Goal: Find specific page/section: Find specific page/section

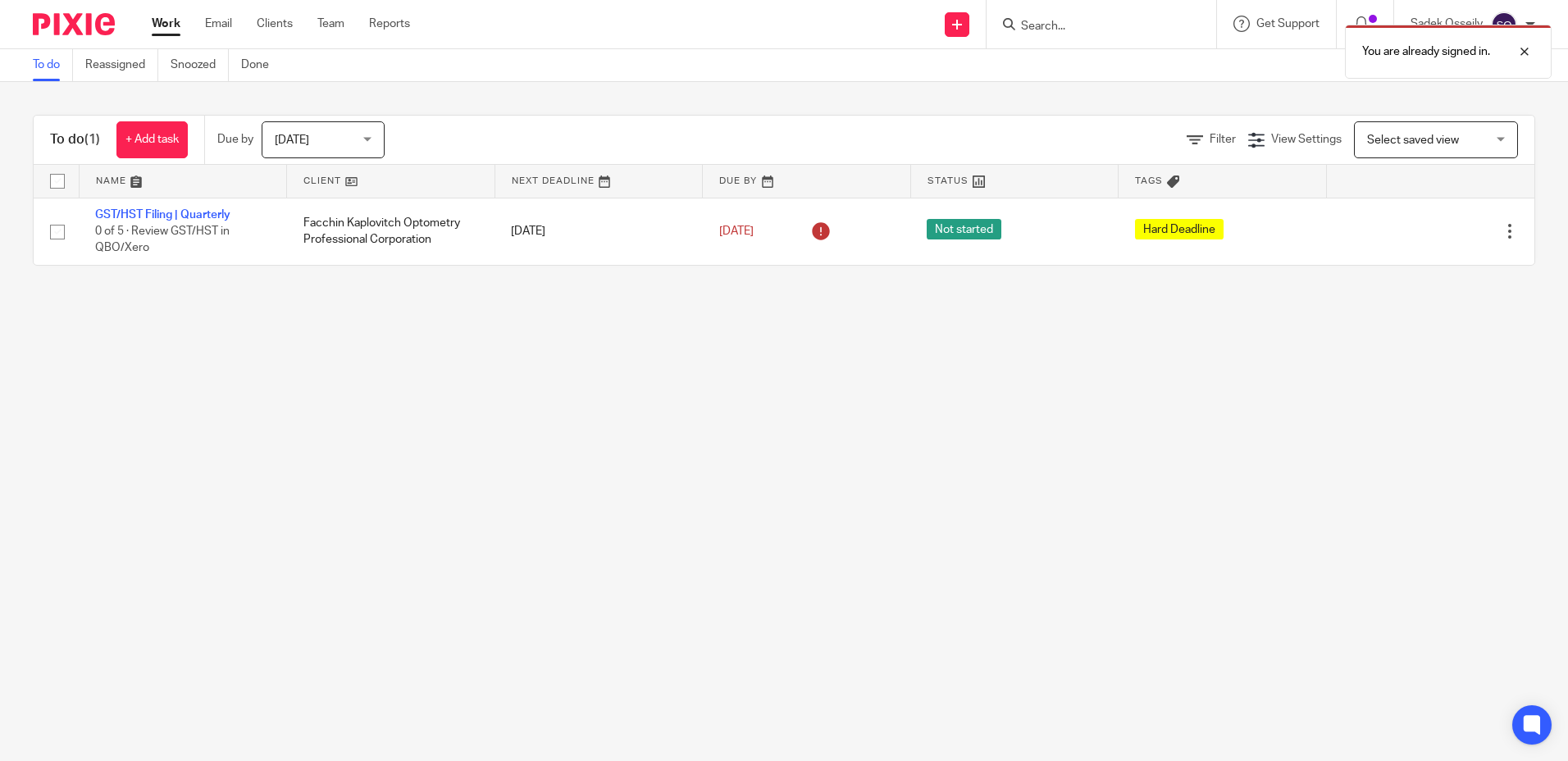
click at [1084, 22] on div "You are already signed in." at bounding box center [1167, 47] width 768 height 63
click at [1034, 27] on div "You are already signed in." at bounding box center [1167, 47] width 768 height 63
click at [1038, 23] on div "You are already signed in." at bounding box center [1167, 47] width 768 height 63
click at [1092, 22] on div "You are already signed in." at bounding box center [1167, 47] width 768 height 63
click at [1528, 49] on div at bounding box center [1513, 52] width 45 height 20
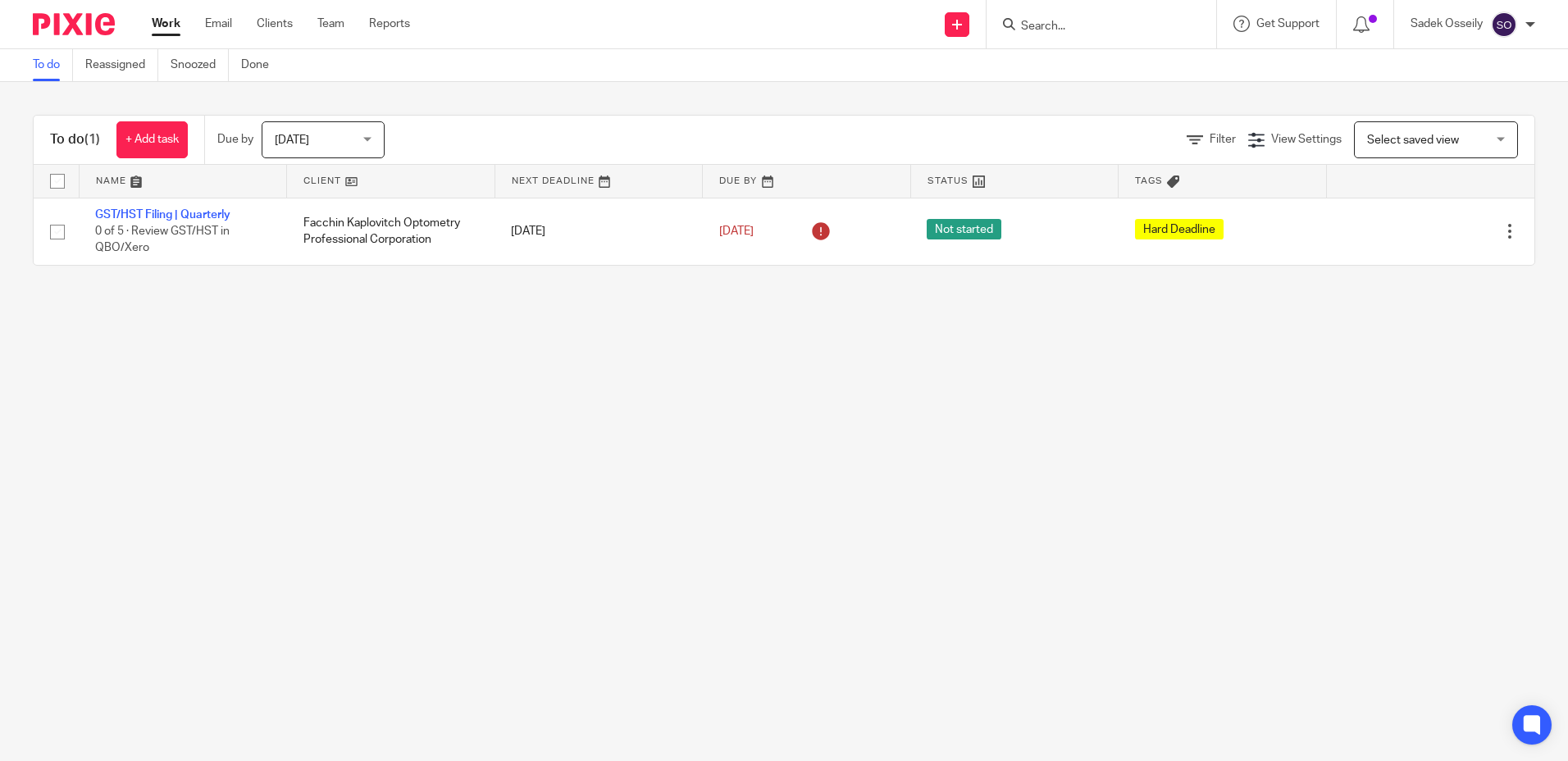
click at [1093, 24] on input "Search" at bounding box center [1093, 27] width 148 height 15
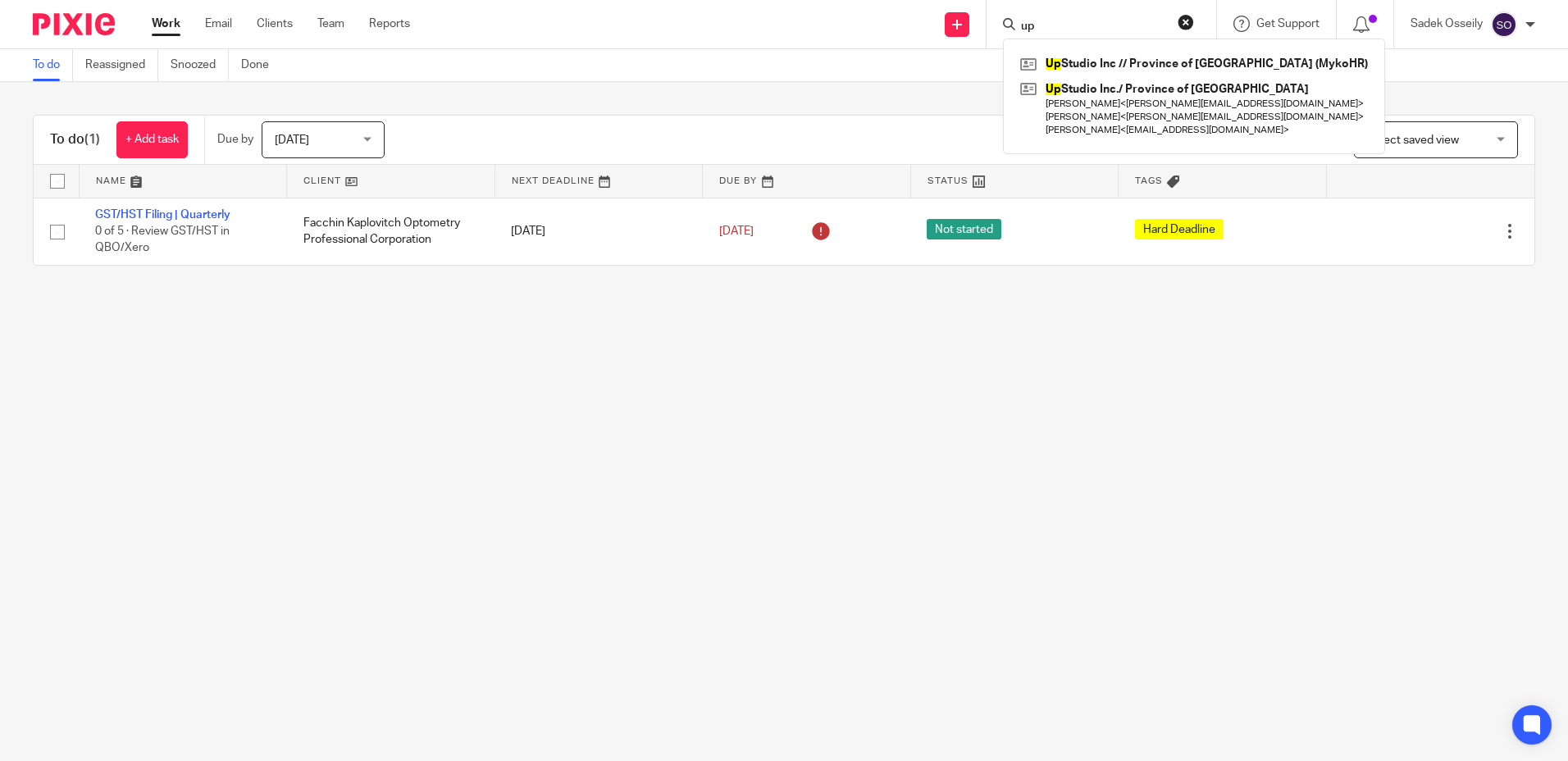
type input "u"
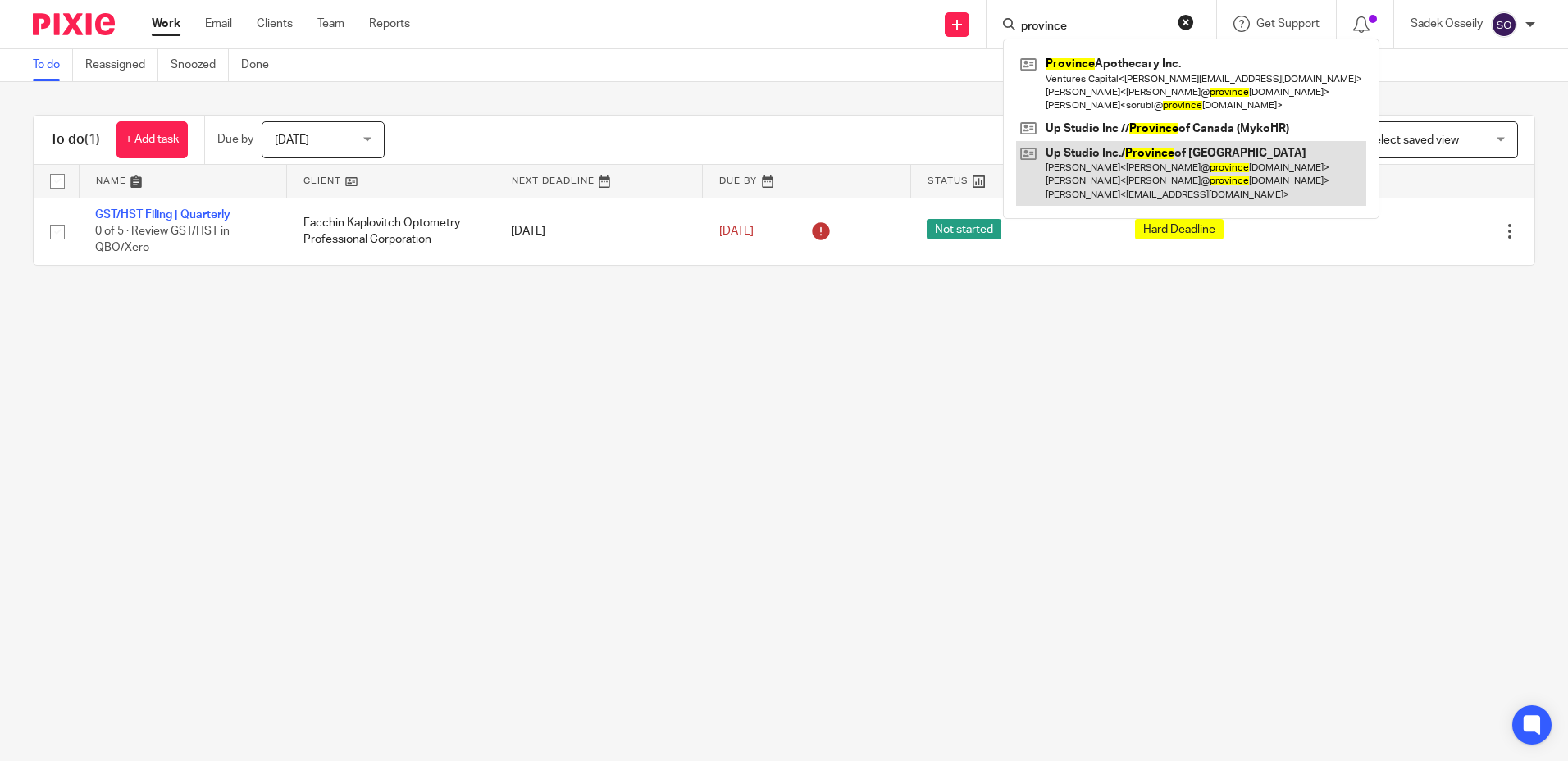
type input "province"
click at [1102, 168] on link at bounding box center [1191, 173] width 350 height 64
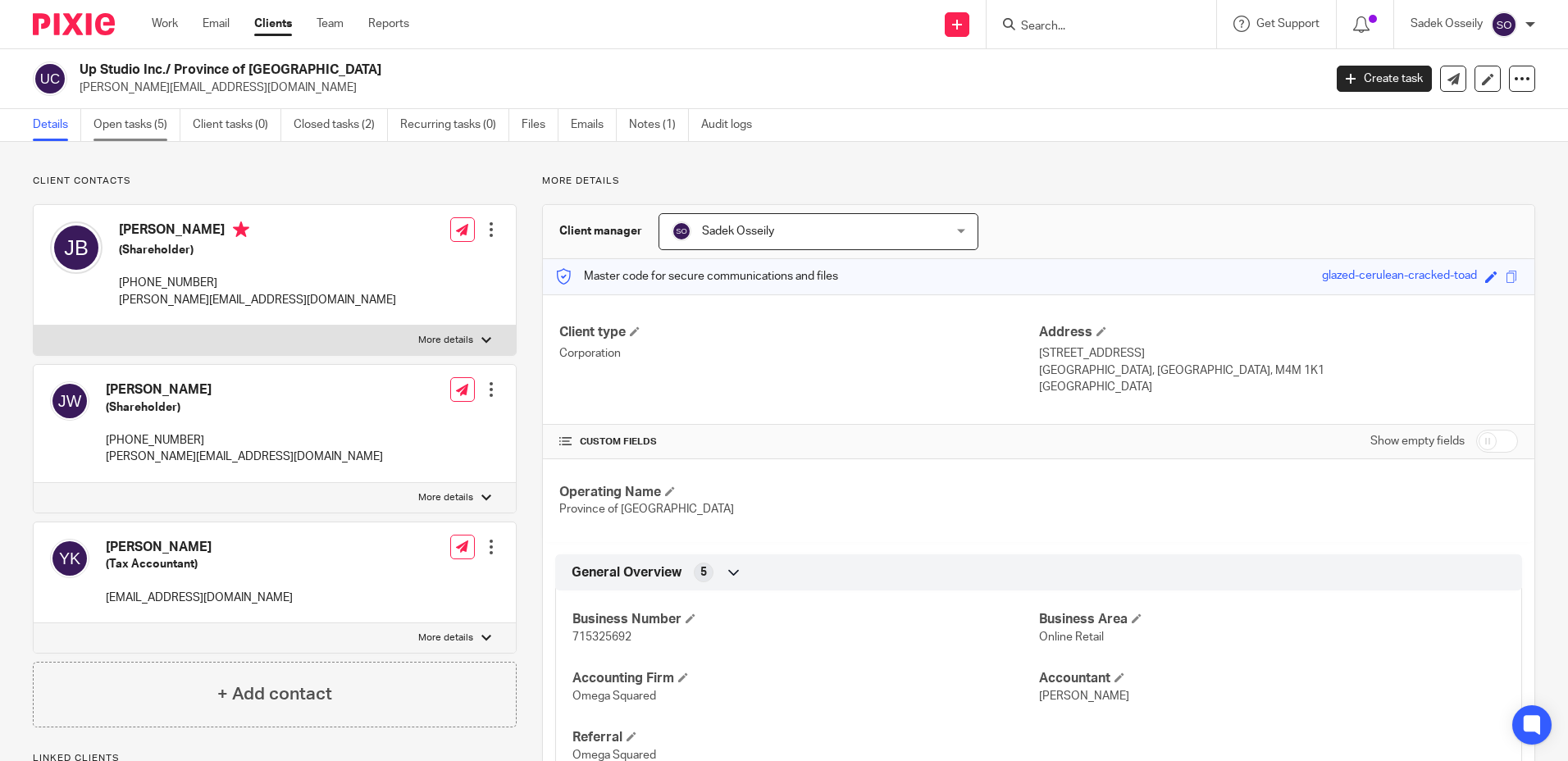
click at [132, 126] on link "Open tasks (5)" at bounding box center [137, 125] width 87 height 32
